Goal: Feedback & Contribution: Leave review/rating

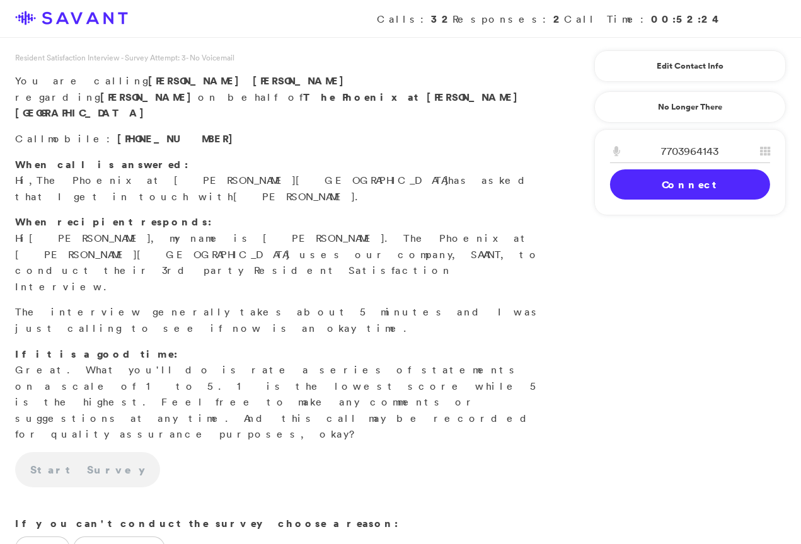
click at [650, 181] on link "Connect" at bounding box center [690, 184] width 160 height 30
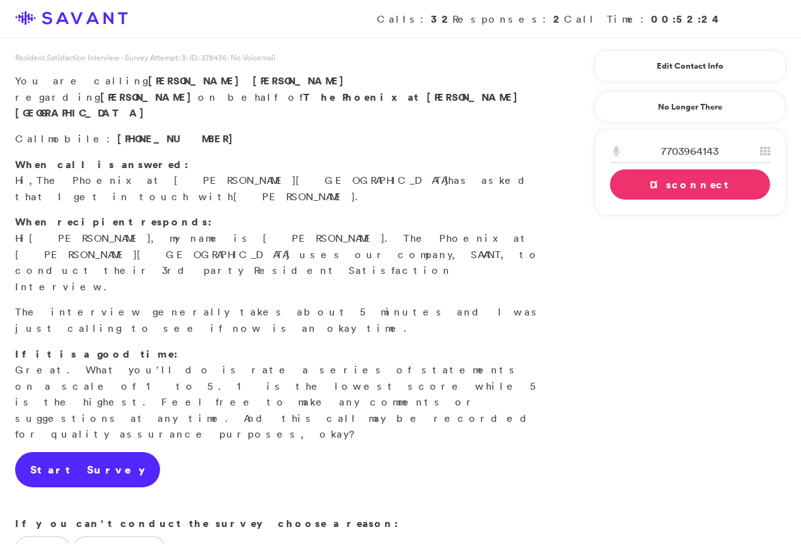
click at [83, 452] on link "Start Survey" at bounding box center [87, 469] width 145 height 35
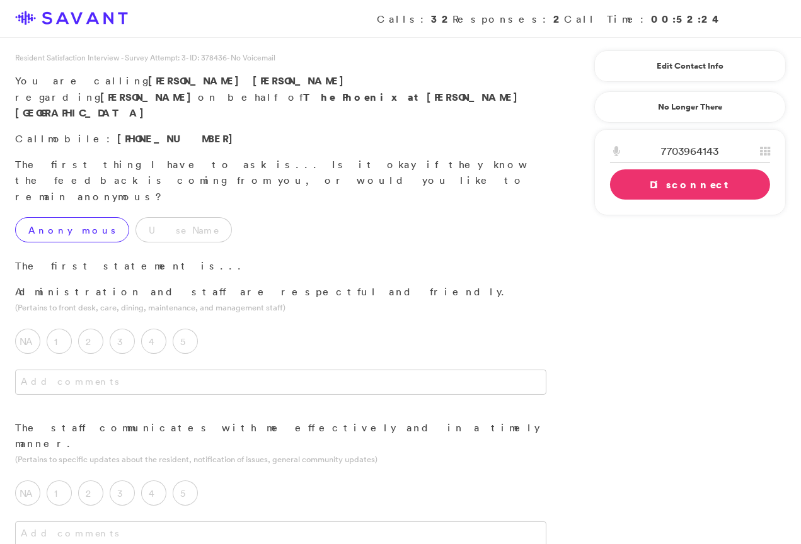
click at [75, 217] on label "Anonymous" at bounding box center [72, 229] width 114 height 25
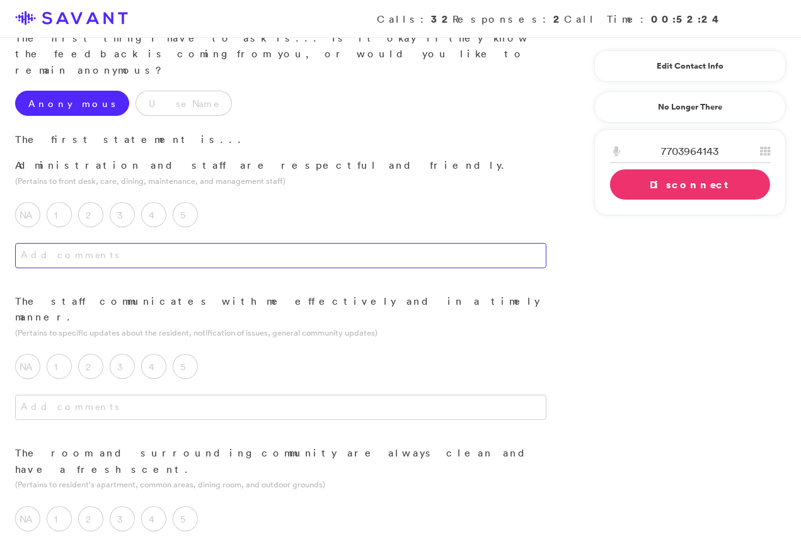
scroll to position [129, 0]
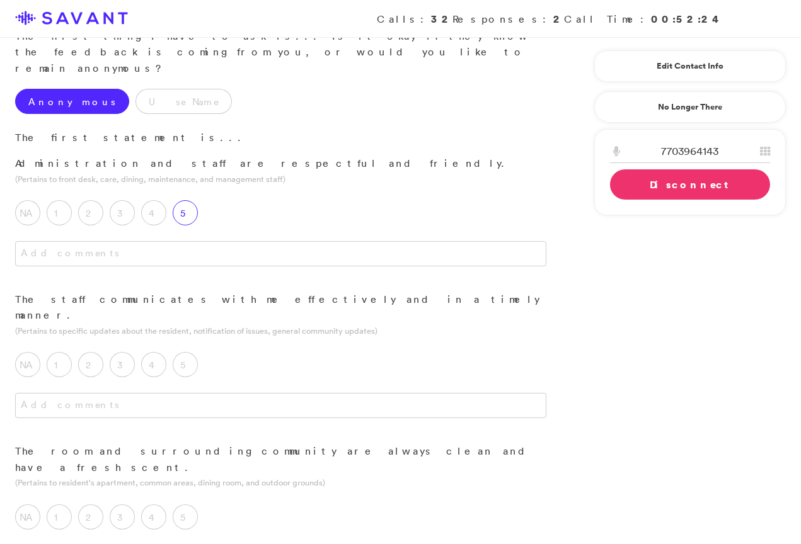
click at [192, 200] on label "5" at bounding box center [185, 212] width 25 height 25
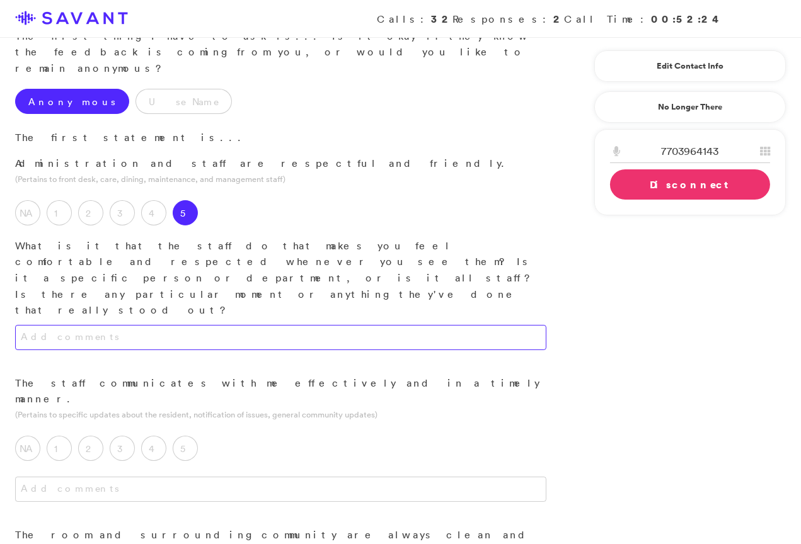
click at [212, 325] on textarea at bounding box center [280, 337] width 531 height 25
type textarea "They are very conscientious. Everyone I have met there seems extremely conscien…"
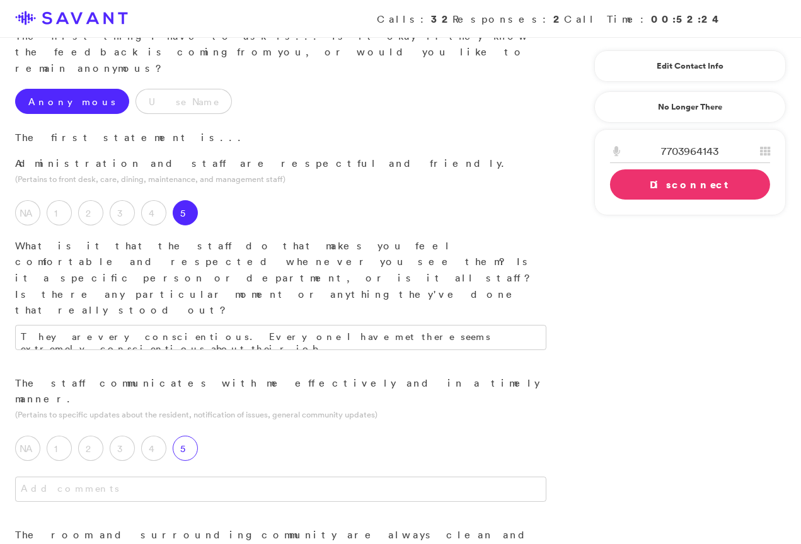
click at [174, 436] on div "5" at bounding box center [188, 451] width 31 height 31
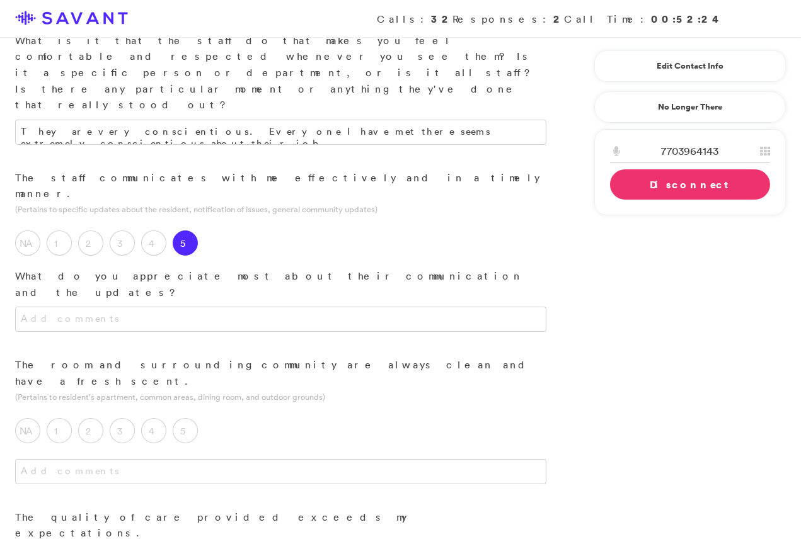
scroll to position [335, 0]
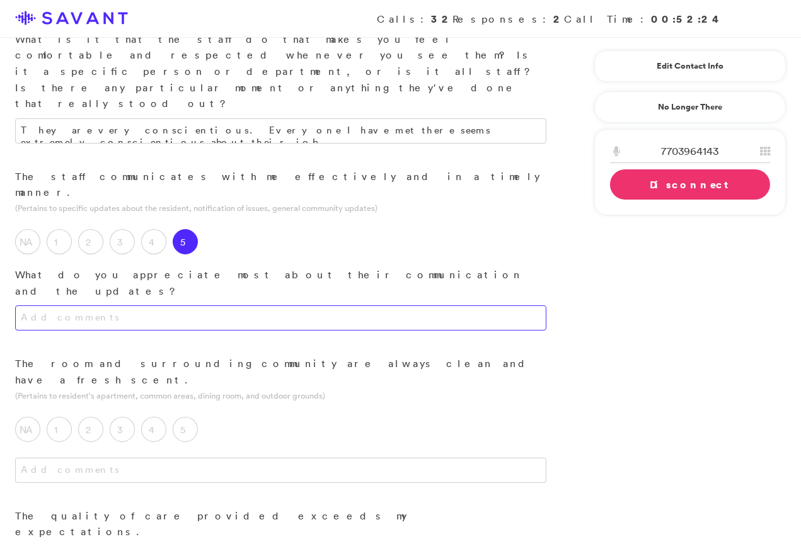
click at [208, 306] on textarea at bounding box center [280, 318] width 531 height 25
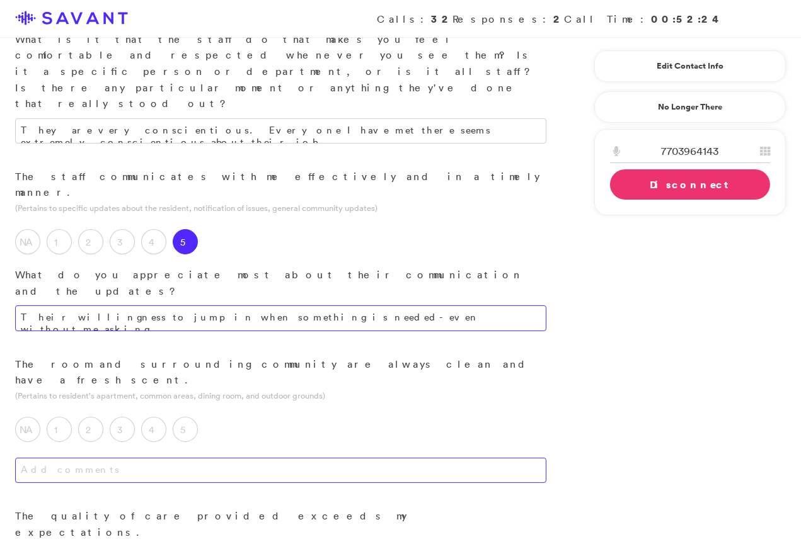
type textarea "Their willingness to jump in when something is needed- even without me asking."
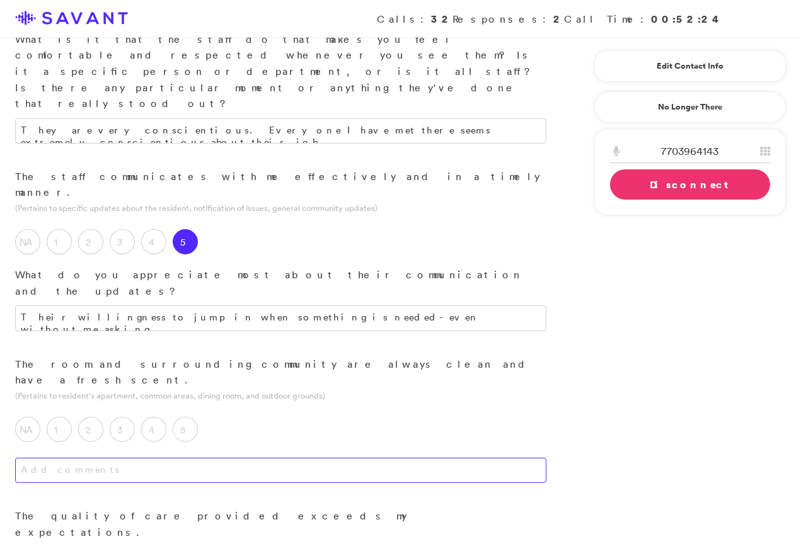
click at [197, 458] on textarea at bounding box center [280, 470] width 531 height 25
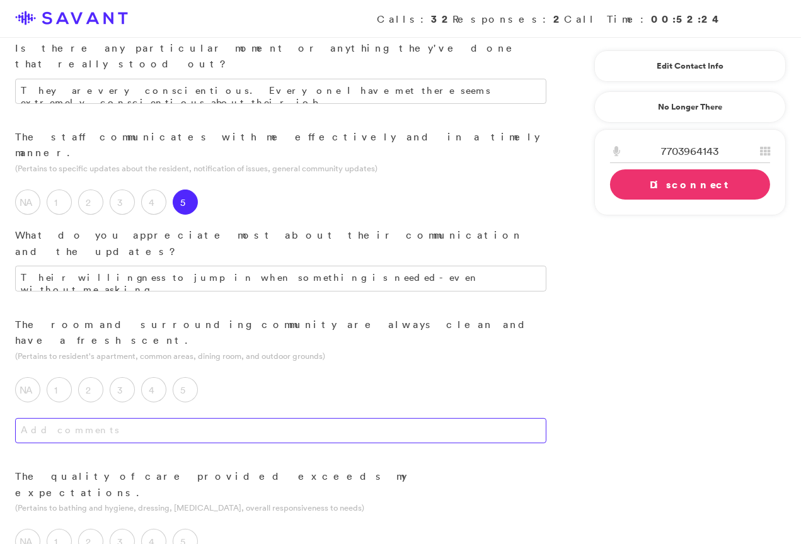
scroll to position [380, 0]
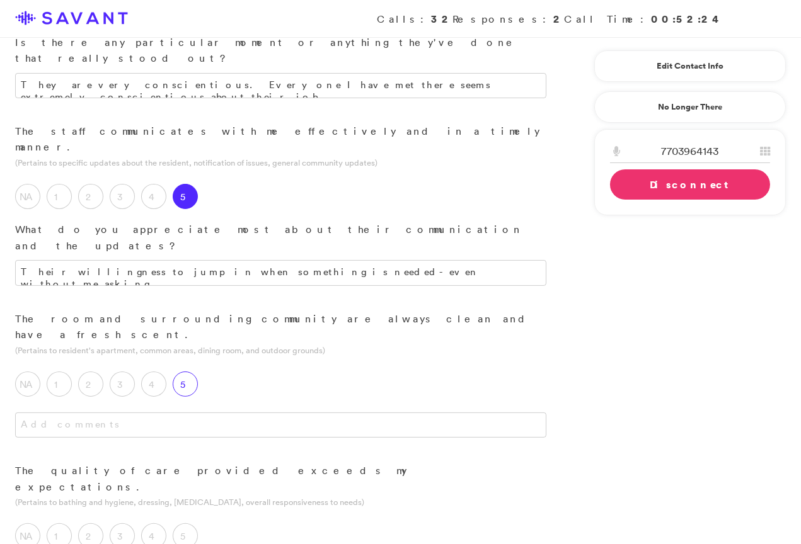
click at [188, 372] on label "5" at bounding box center [185, 384] width 25 height 25
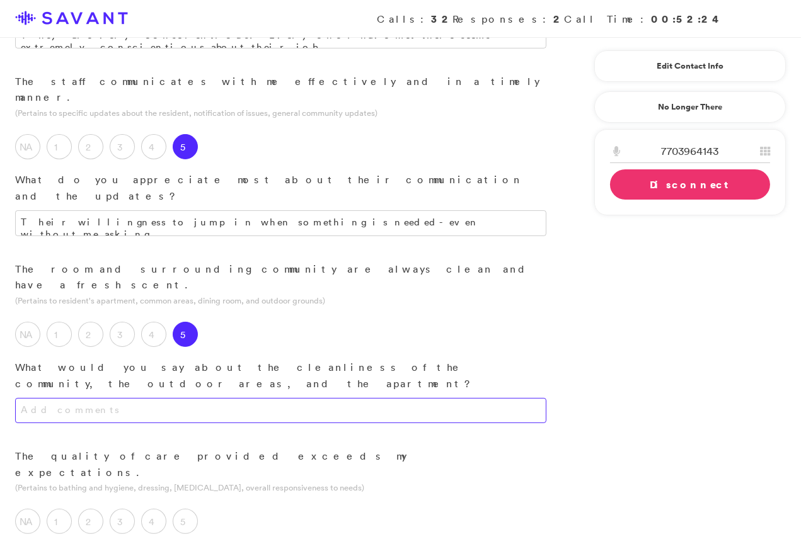
scroll to position [432, 0]
click at [190, 397] on textarea at bounding box center [280, 409] width 531 height 25
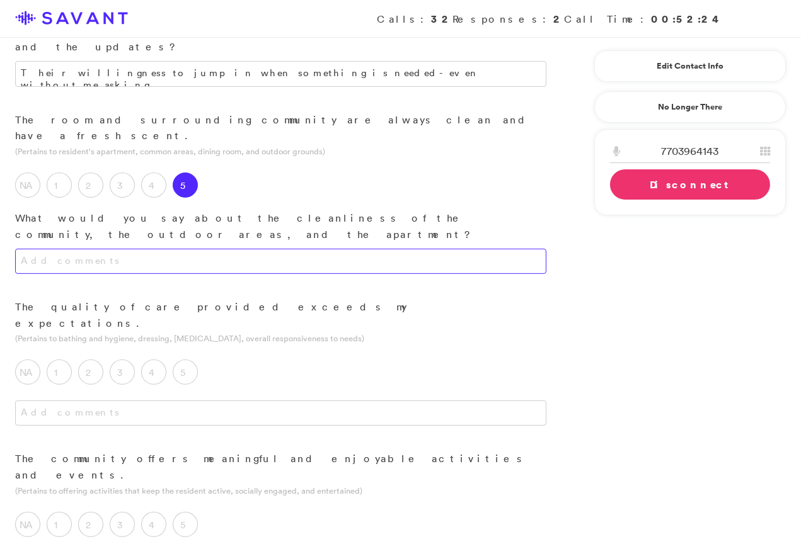
scroll to position [580, 0]
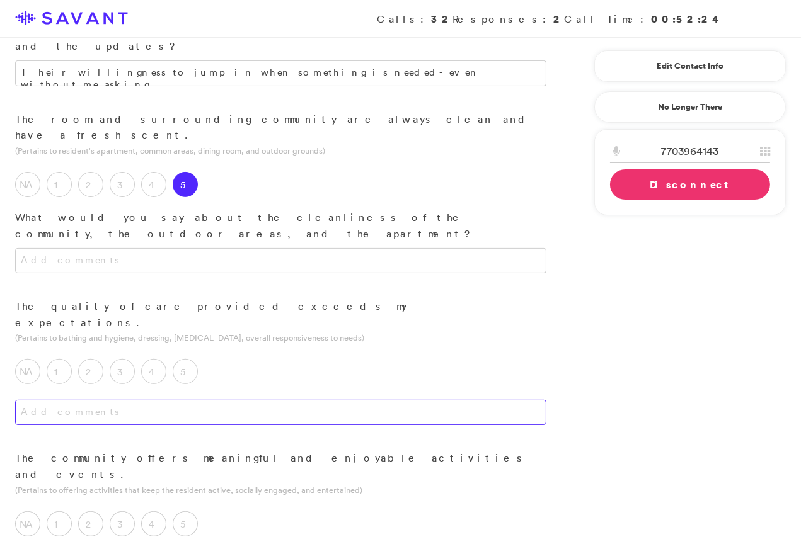
click at [215, 400] on textarea at bounding box center [280, 412] width 531 height 25
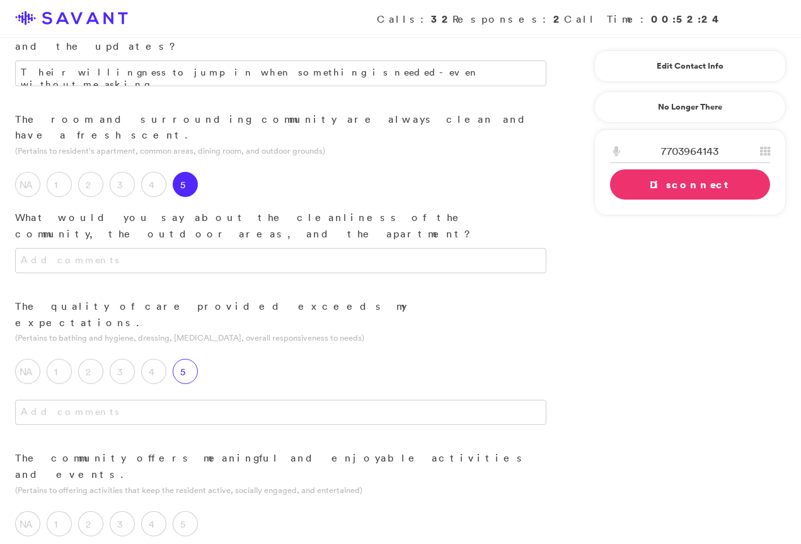
click at [176, 359] on label "5" at bounding box center [185, 371] width 25 height 25
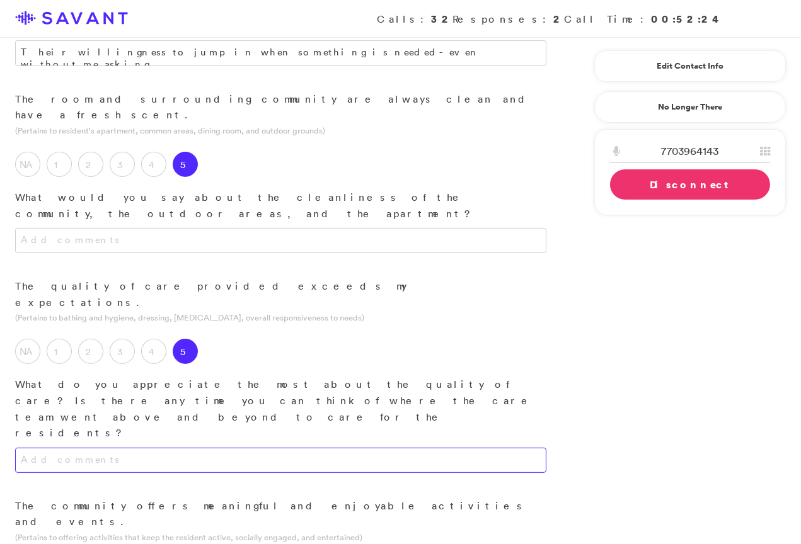
scroll to position [603, 0]
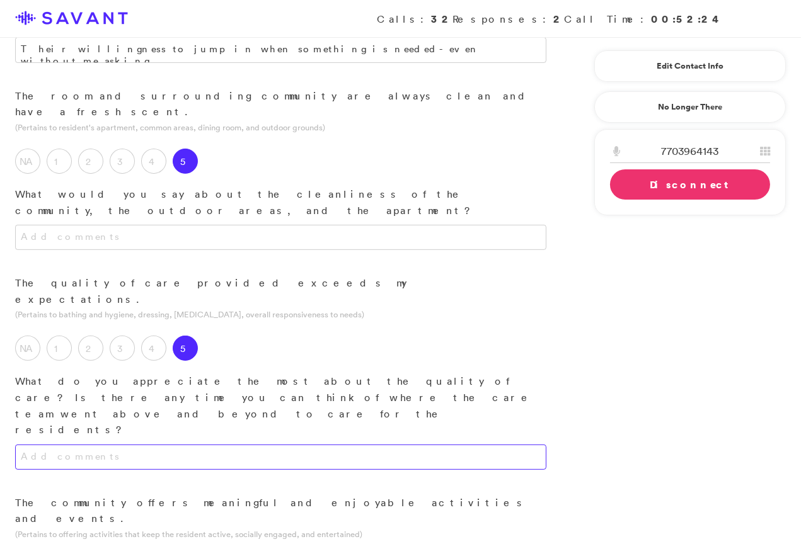
click at [205, 445] on textarea at bounding box center [280, 457] width 531 height 25
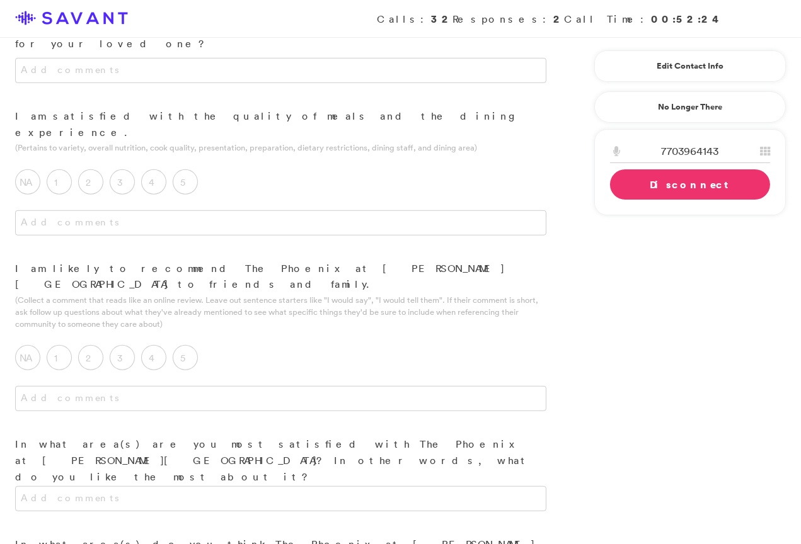
scroll to position [1202, 0]
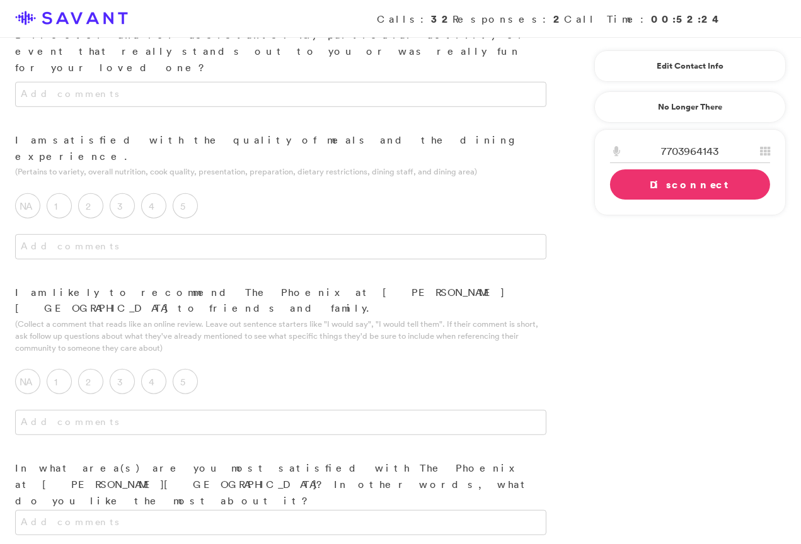
drag, startPoint x: 241, startPoint y: 334, endPoint x: 159, endPoint y: 328, distance: 81.5
drag, startPoint x: 103, startPoint y: 370, endPoint x: 14, endPoint y: 274, distance: 130.6
paste textarea "due to a stroke. She is unable to speak and cannot use her left hand, which mea…"
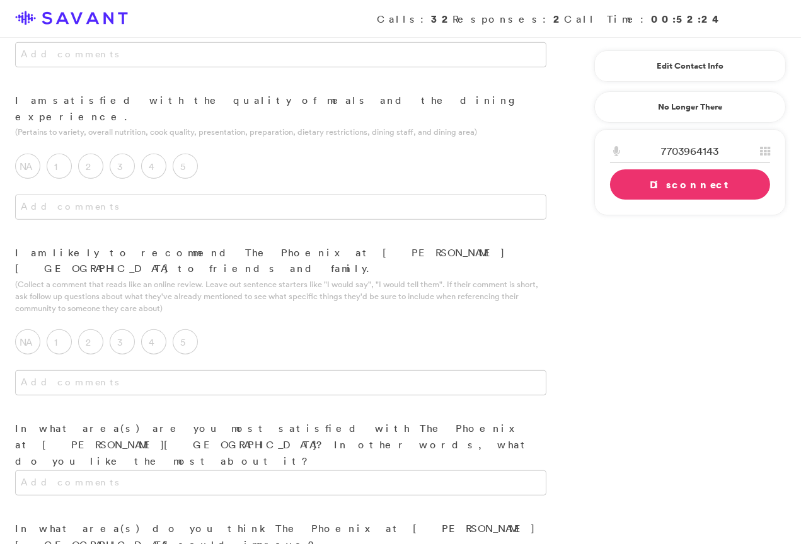
scroll to position [1243, 0]
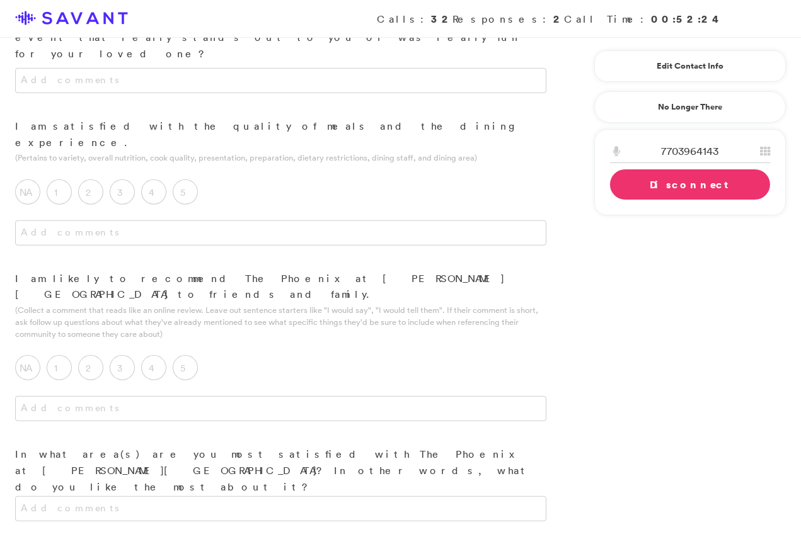
scroll to position [1213, 0]
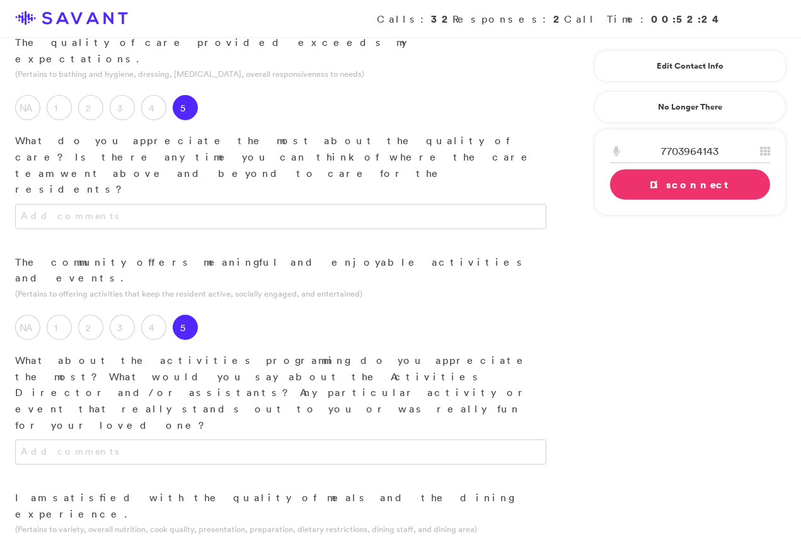
scroll to position [854, 0]
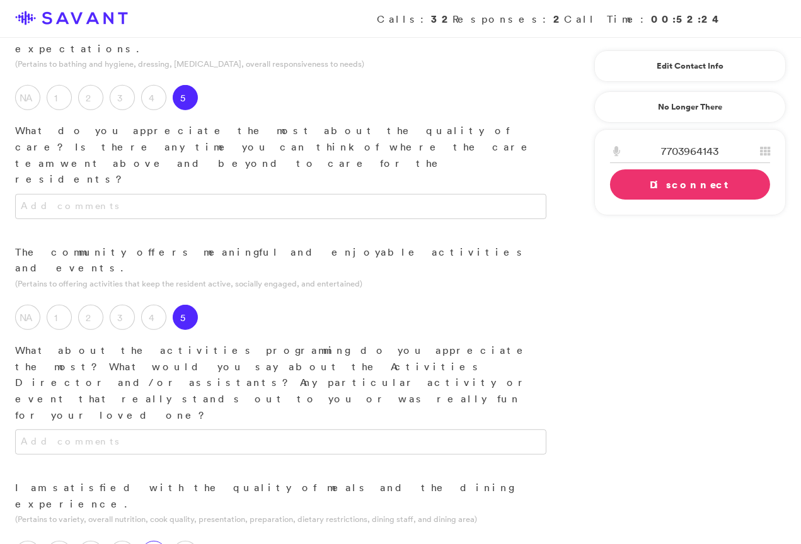
type textarea "Lo ipsu dol sitamet conse adi el s doeius. Tem in utlabo et dolor mag aliqua en…"
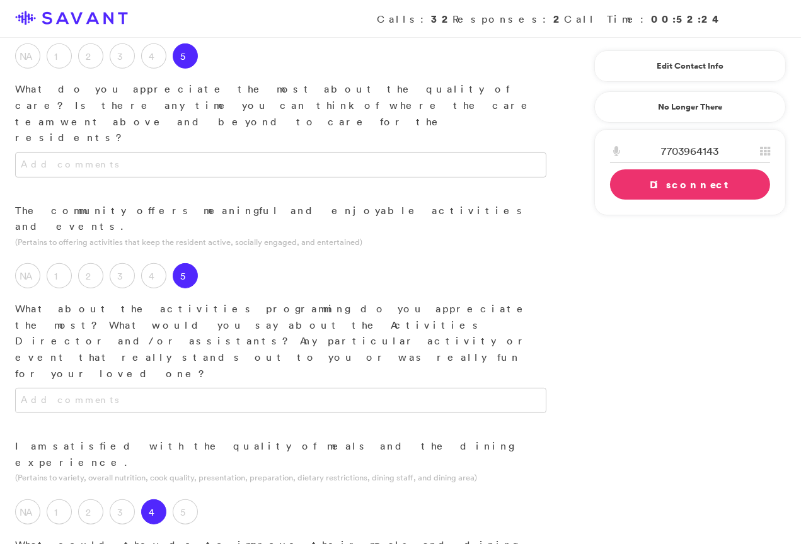
scroll to position [911, 0]
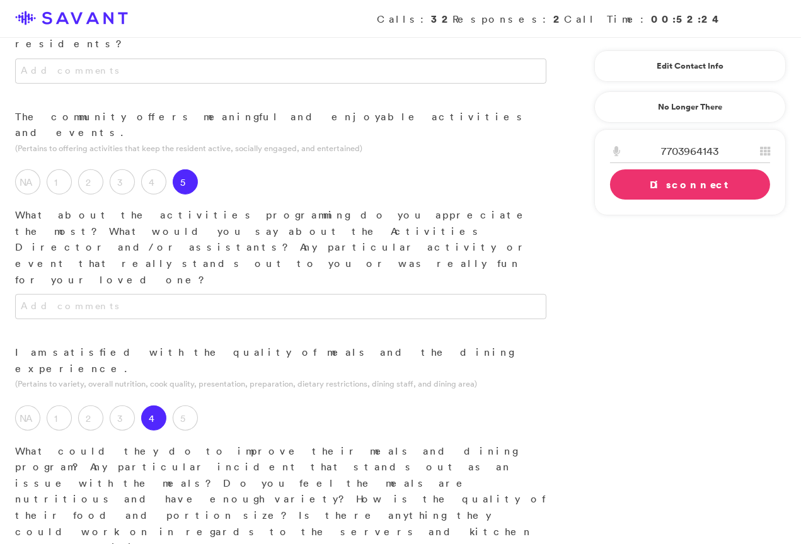
scroll to position [991, 0]
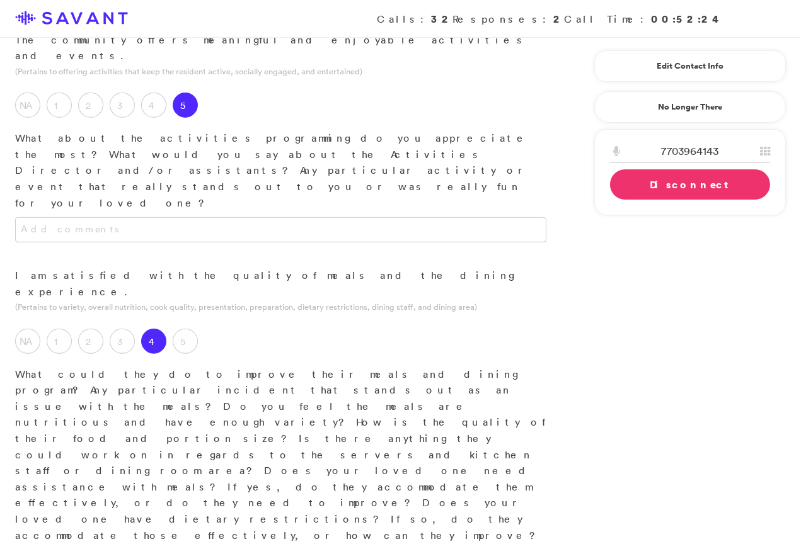
scroll to position [1078, 0]
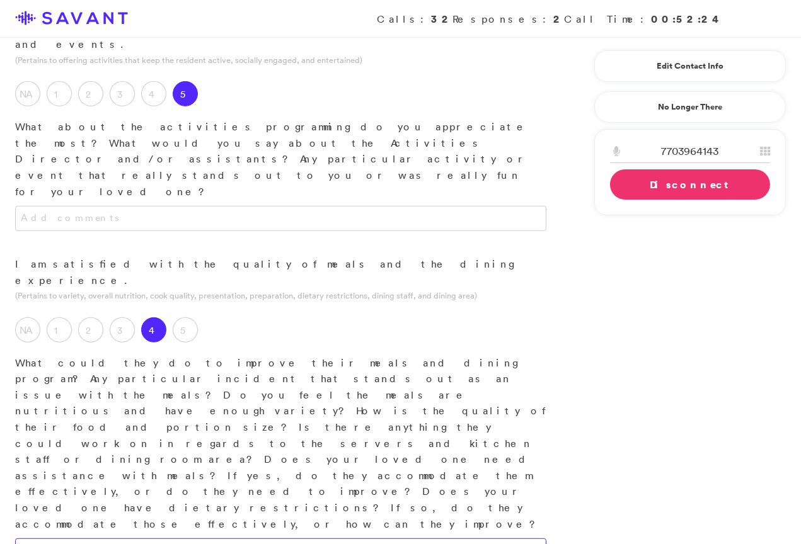
type textarea "My wife is on a pureed diet, and they are very good with her care. She just get…"
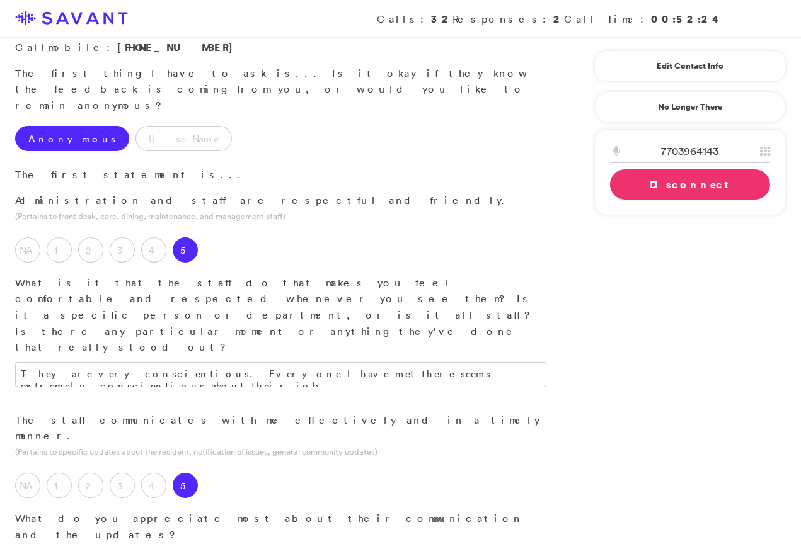
scroll to position [0, 0]
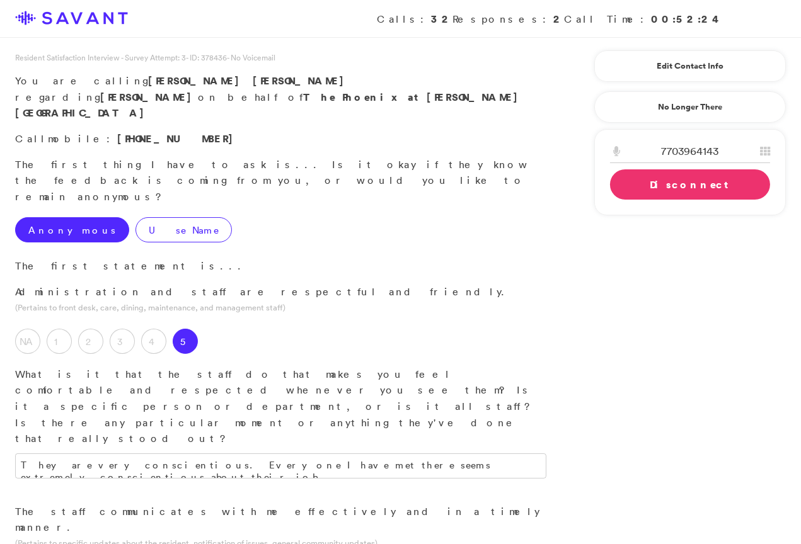
click at [135, 217] on label "Use Name" at bounding box center [183, 229] width 96 height 25
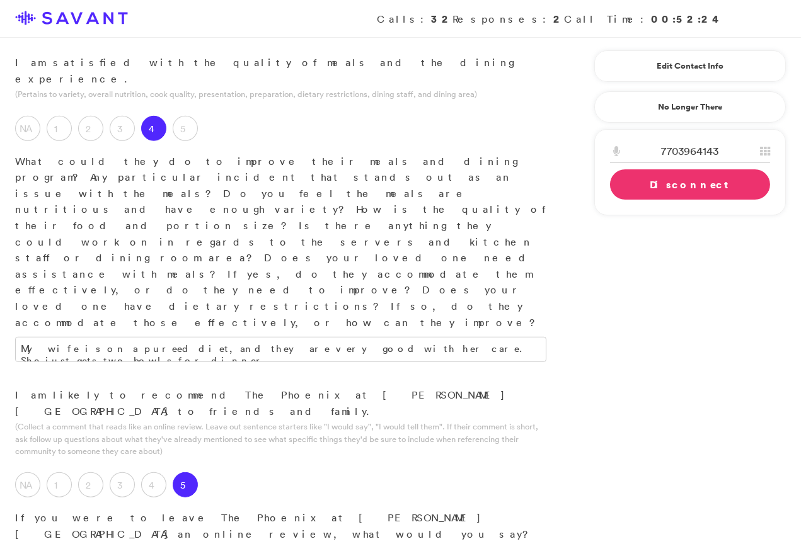
scroll to position [1289, 0]
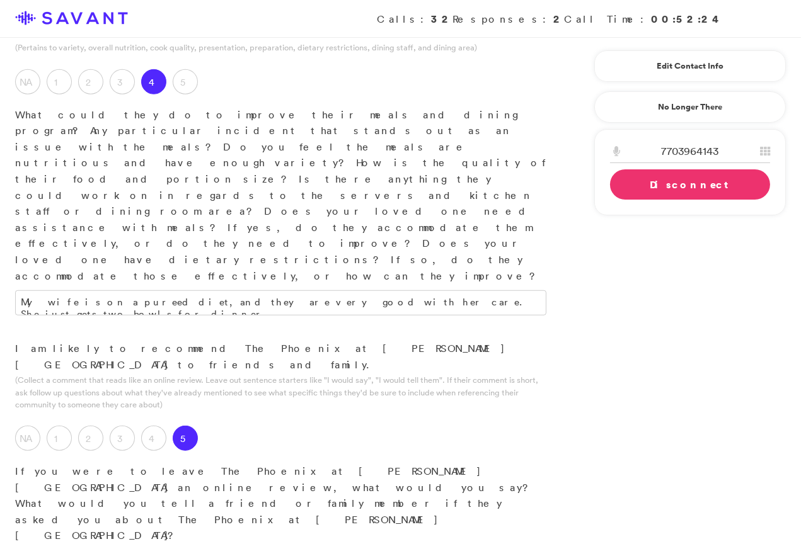
scroll to position [1335, 0]
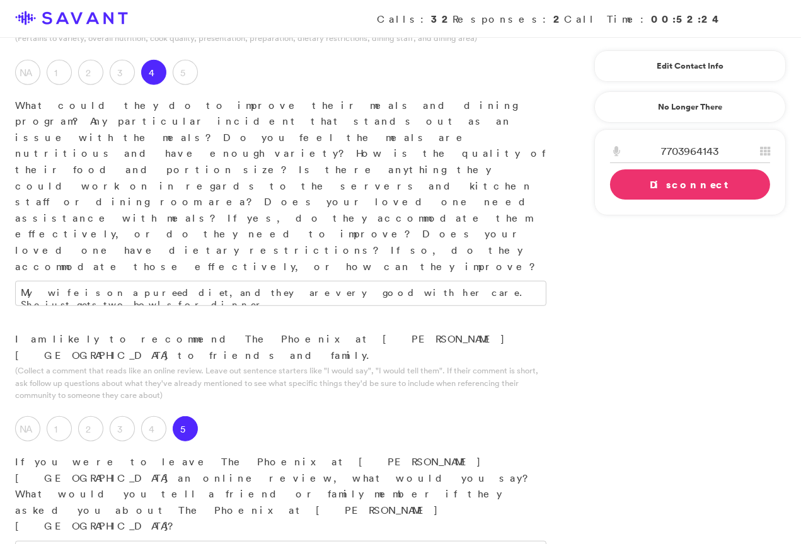
type textarea "It's a very nice facility, well kept, clean, and with very good staff."
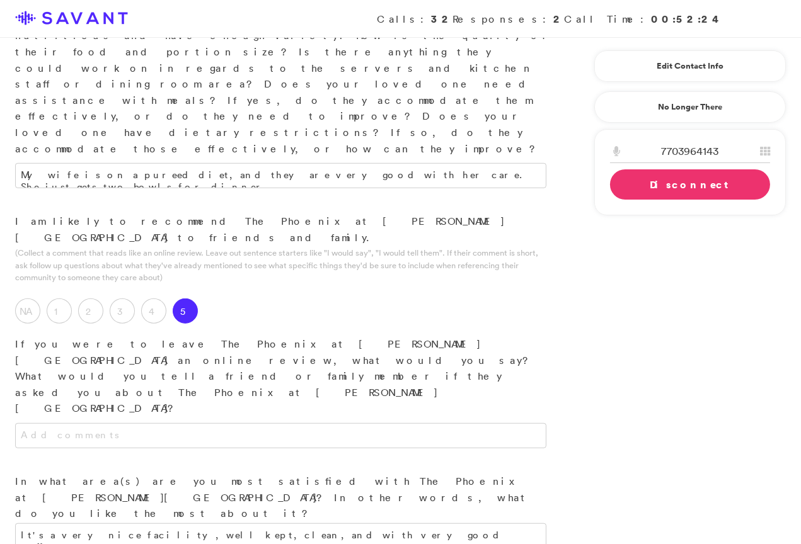
scroll to position [1456, 0]
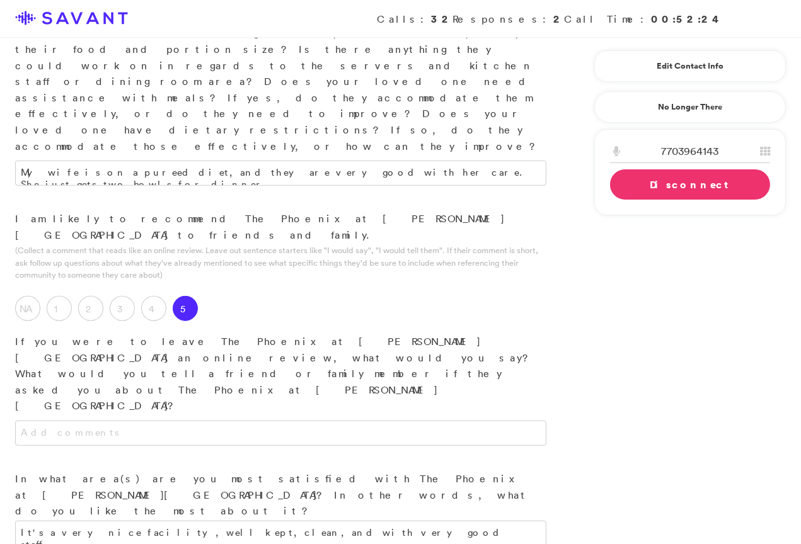
type textarea "Lo ipsu dol sitamet conse adi el s doeius. Tem in utlabo et dolor mag aliqua en…"
click at [654, 181] on link "Disconnect" at bounding box center [690, 184] width 160 height 30
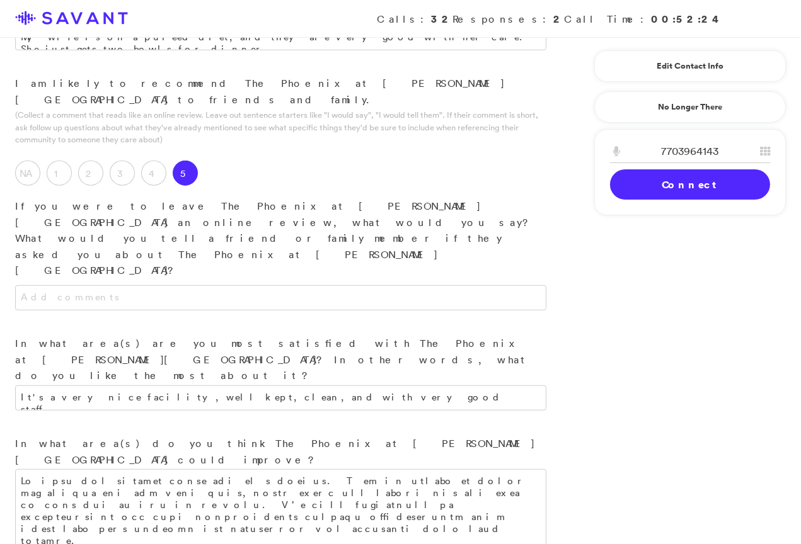
scroll to position [1631, 0]
